Goal: Information Seeking & Learning: Learn about a topic

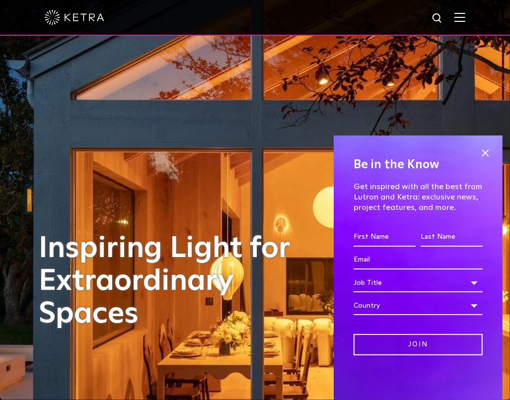
click at [465, 16] on img at bounding box center [459, 16] width 11 height 9
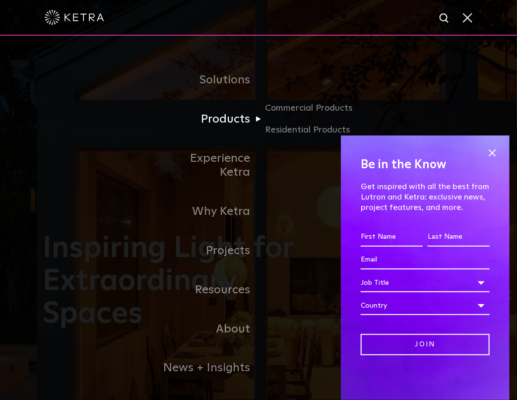
click at [240, 124] on link "Products" at bounding box center [208, 119] width 102 height 39
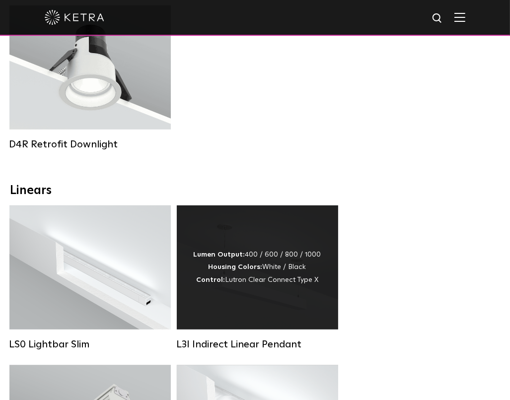
scroll to position [231, 0]
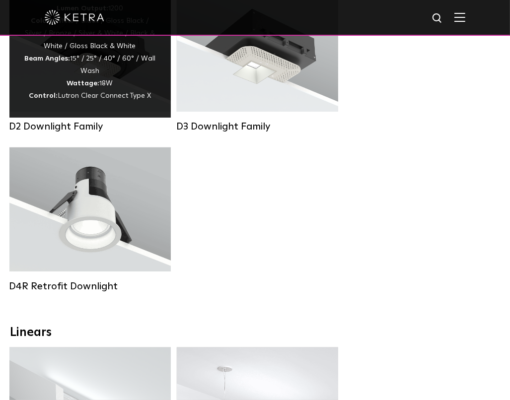
click at [89, 76] on div "Lumen Output: 1200 Colors: White / Black / Gloss Black / Silver / Bronze / Silv…" at bounding box center [90, 52] width 132 height 100
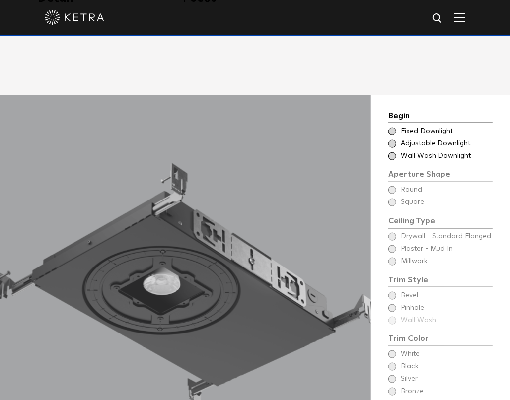
scroll to position [811, 0]
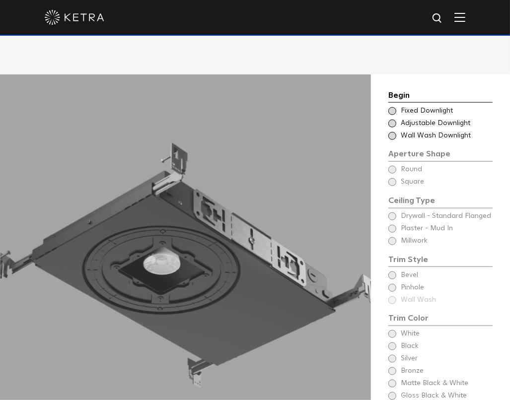
click at [396, 107] on span at bounding box center [392, 111] width 8 height 8
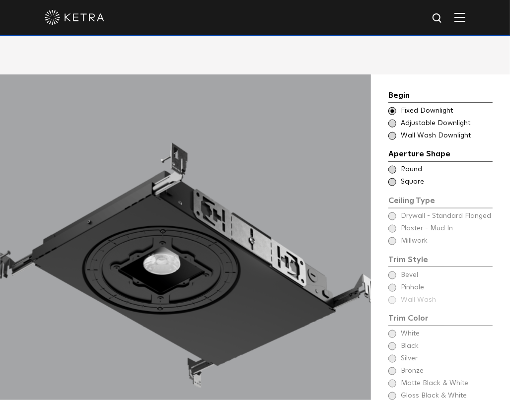
click at [391, 178] on span at bounding box center [392, 182] width 8 height 8
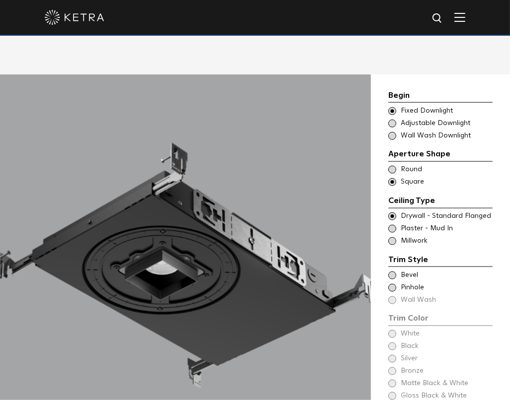
click at [393, 225] on span at bounding box center [392, 229] width 8 height 8
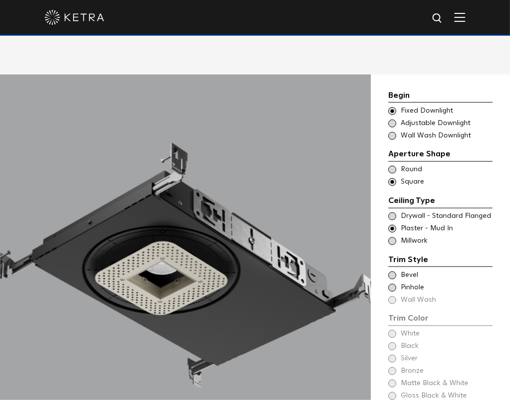
click at [392, 272] on span at bounding box center [392, 276] width 8 height 8
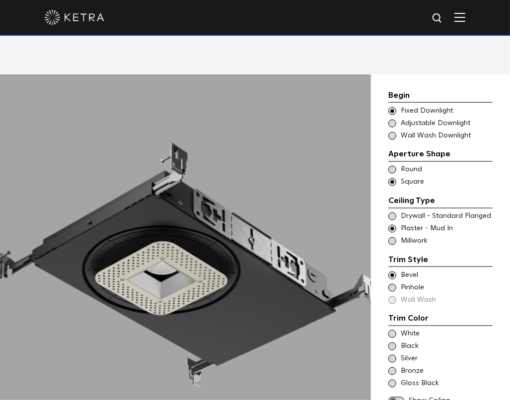
click at [392, 272] on span at bounding box center [392, 276] width 8 height 8
click at [392, 284] on span at bounding box center [392, 288] width 8 height 8
click at [392, 272] on span at bounding box center [392, 276] width 8 height 8
click at [392, 342] on span at bounding box center [392, 346] width 8 height 8
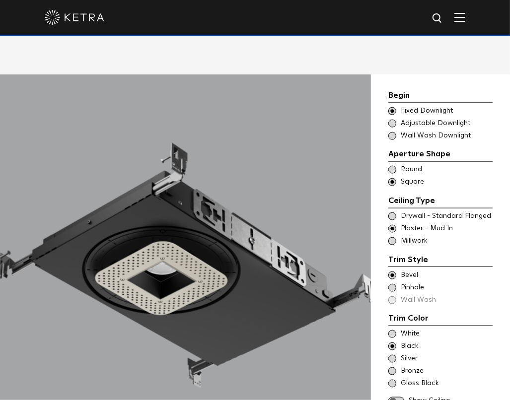
click at [392, 330] on span at bounding box center [392, 334] width 8 height 8
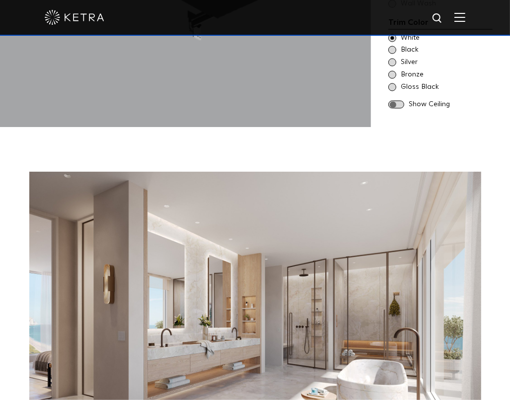
scroll to position [1042, 0]
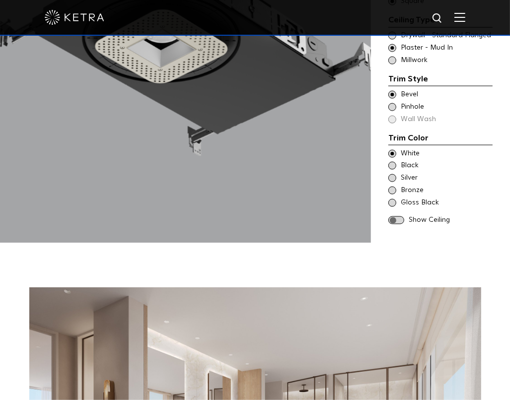
click at [403, 216] on span at bounding box center [396, 220] width 16 height 8
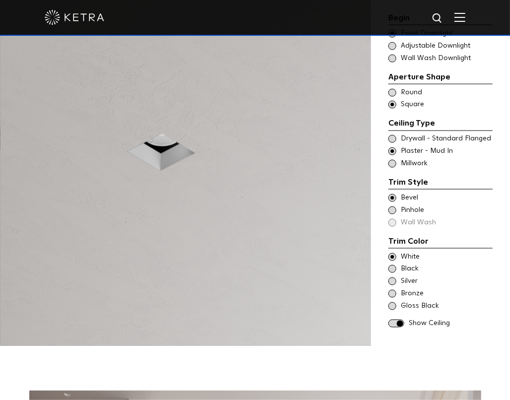
scroll to position [926, 0]
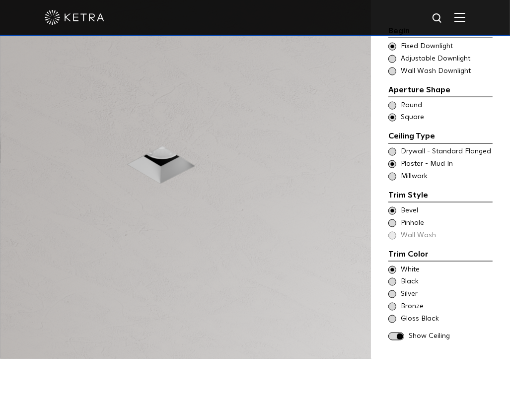
click at [394, 219] on span at bounding box center [392, 223] width 8 height 8
click at [394, 191] on div "Trim Style Trim Color - Square - Flangeless Bevel Trim Color - Square - Pinhole…" at bounding box center [440, 215] width 104 height 52
click at [394, 207] on span at bounding box center [392, 211] width 8 height 8
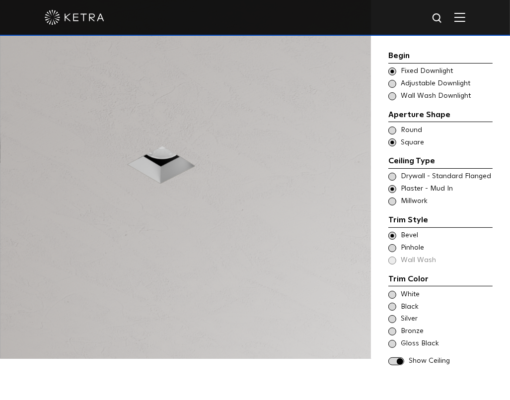
scroll to position [811, 0]
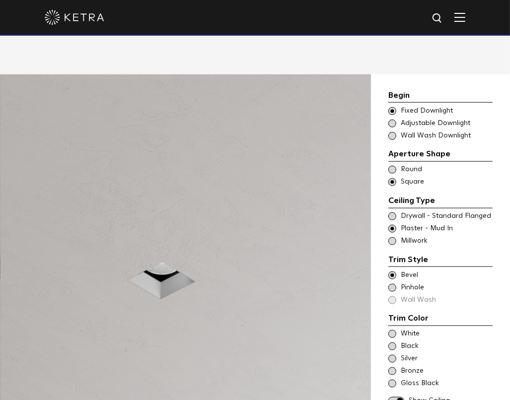
click at [393, 120] on span at bounding box center [392, 124] width 8 height 8
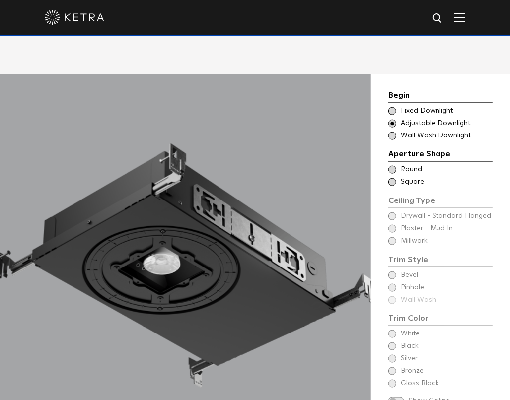
click at [393, 178] on span at bounding box center [392, 182] width 8 height 8
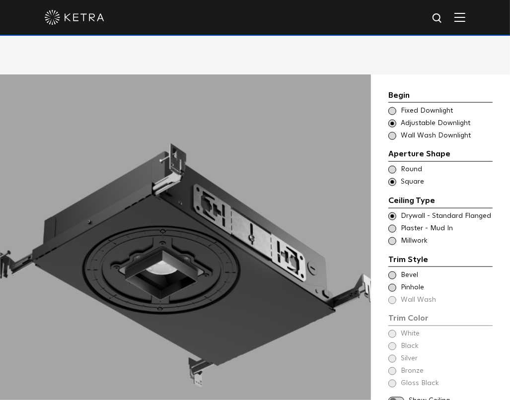
click at [393, 225] on span at bounding box center [392, 229] width 8 height 8
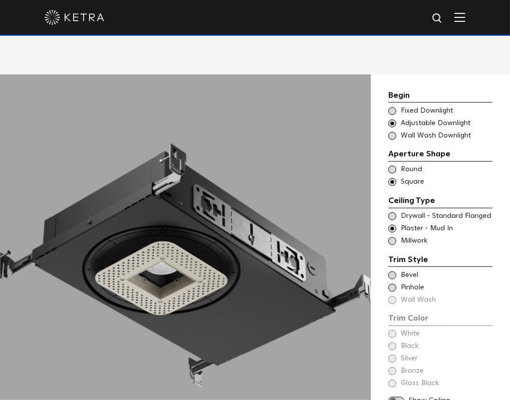
click at [391, 317] on div "Begin Choose Aperture Shape Fixed Downlight Choose Aperture Shape Adjustable Do…" at bounding box center [440, 247] width 104 height 317
click at [393, 272] on span at bounding box center [392, 276] width 8 height 8
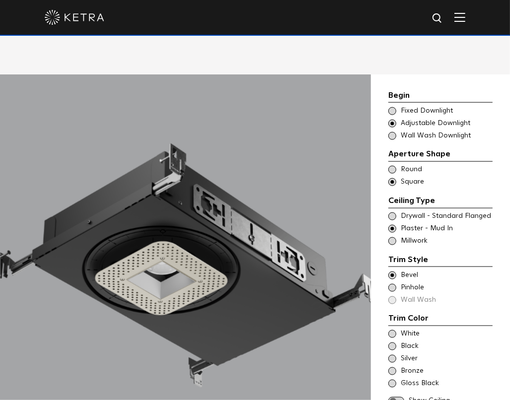
click at [393, 330] on span at bounding box center [392, 334] width 8 height 8
click at [399, 397] on span at bounding box center [396, 401] width 16 height 8
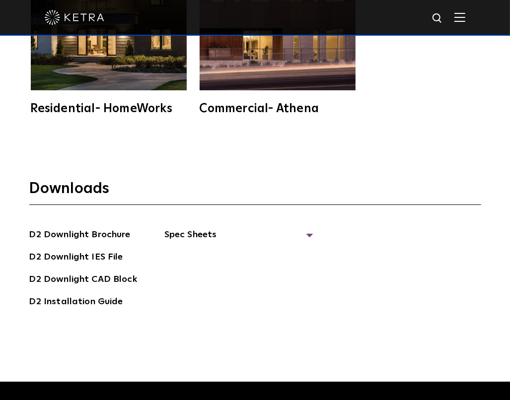
scroll to position [2663, 0]
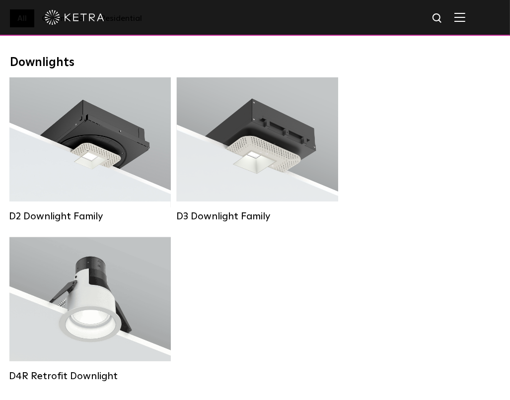
scroll to position [115, 0]
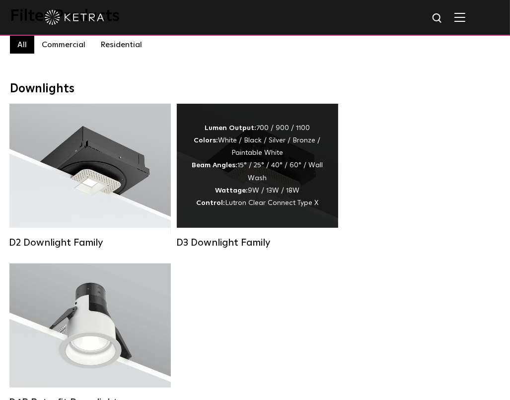
click at [286, 177] on div "Lumen Output: 700 / 900 / 1100 Colors: White / Black / Silver / Bronze / Painta…" at bounding box center [258, 165] width 132 height 87
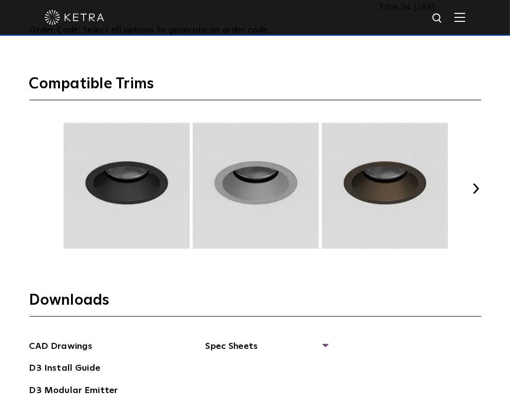
scroll to position [1505, 0]
